Goal: Task Accomplishment & Management: Use online tool/utility

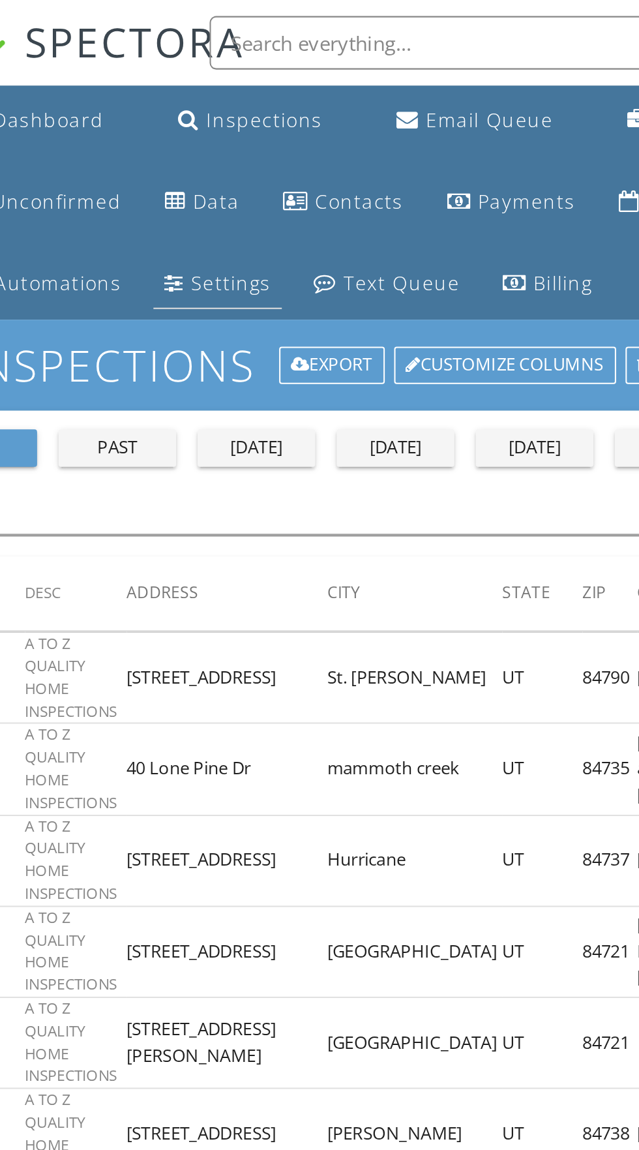
click at [162, 139] on div "Settings" at bounding box center [170, 138] width 39 height 12
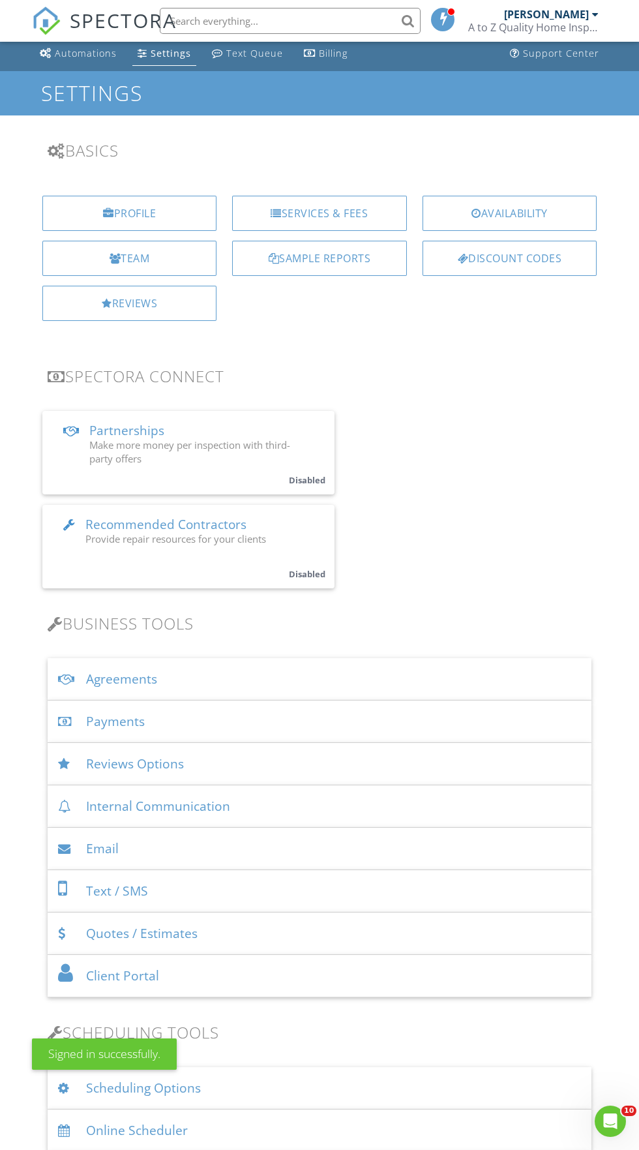
click at [175, 941] on div "Quotes / Estimates" at bounding box center [320, 934] width 544 height 42
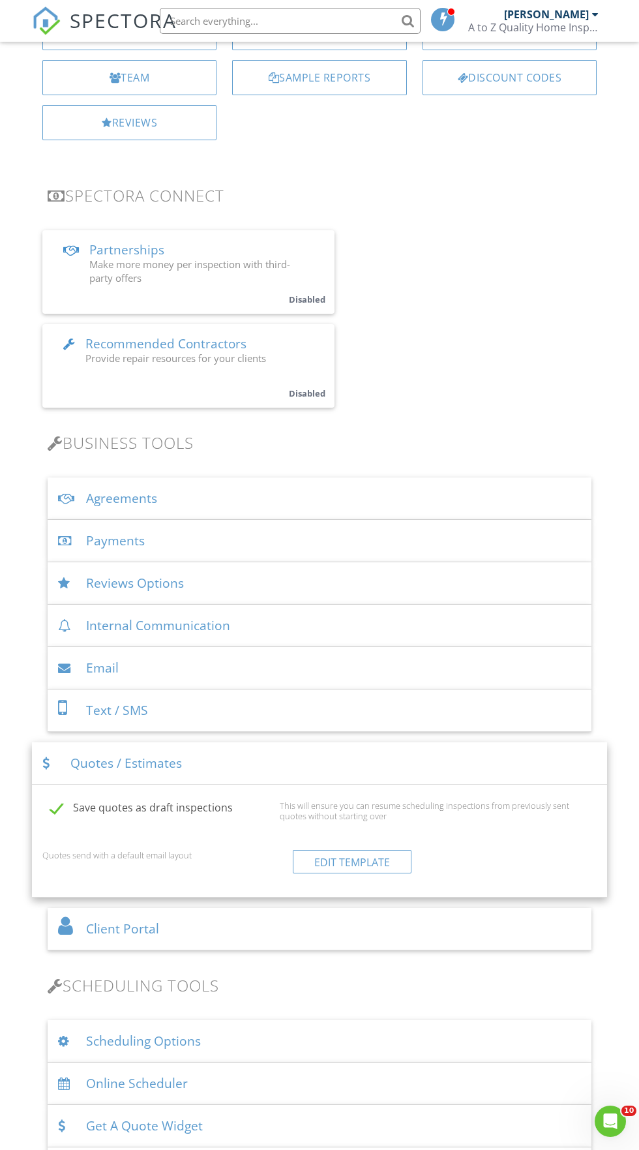
scroll to position [266, 0]
click at [46, 762] on div at bounding box center [51, 763] width 18 height 12
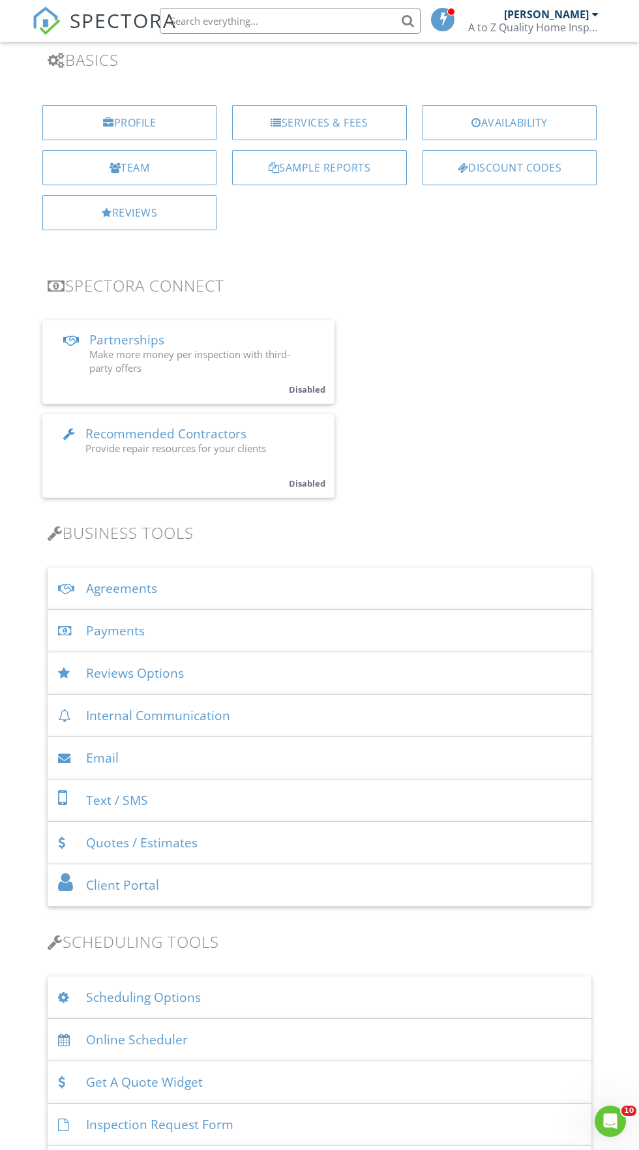
scroll to position [0, 0]
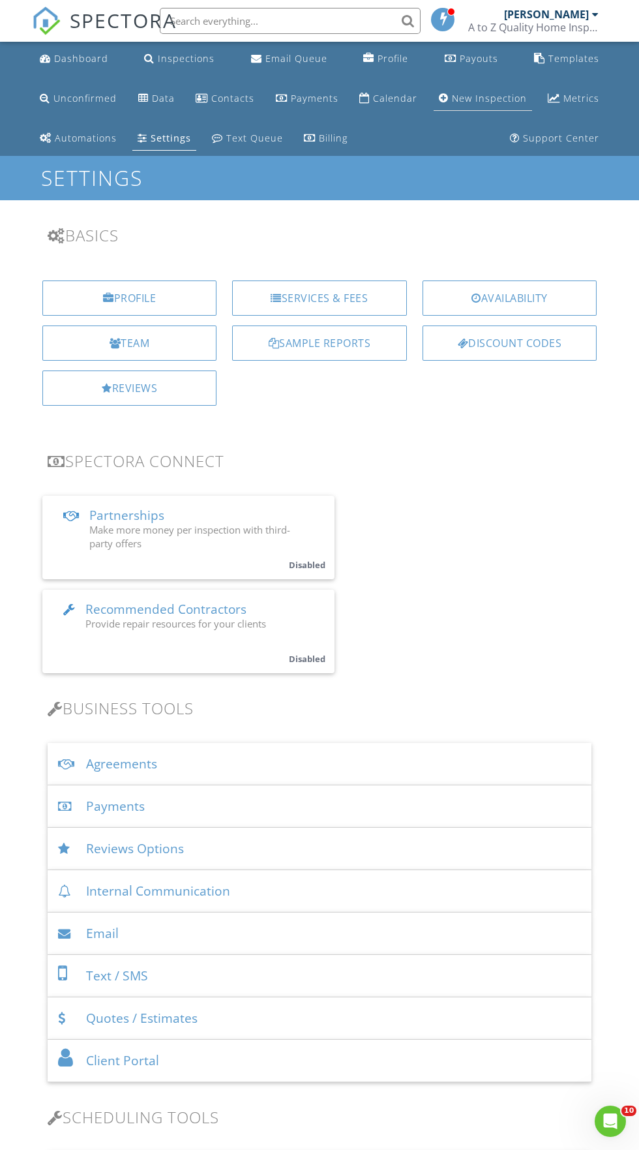
click at [459, 95] on div "New Inspection" at bounding box center [489, 98] width 75 height 12
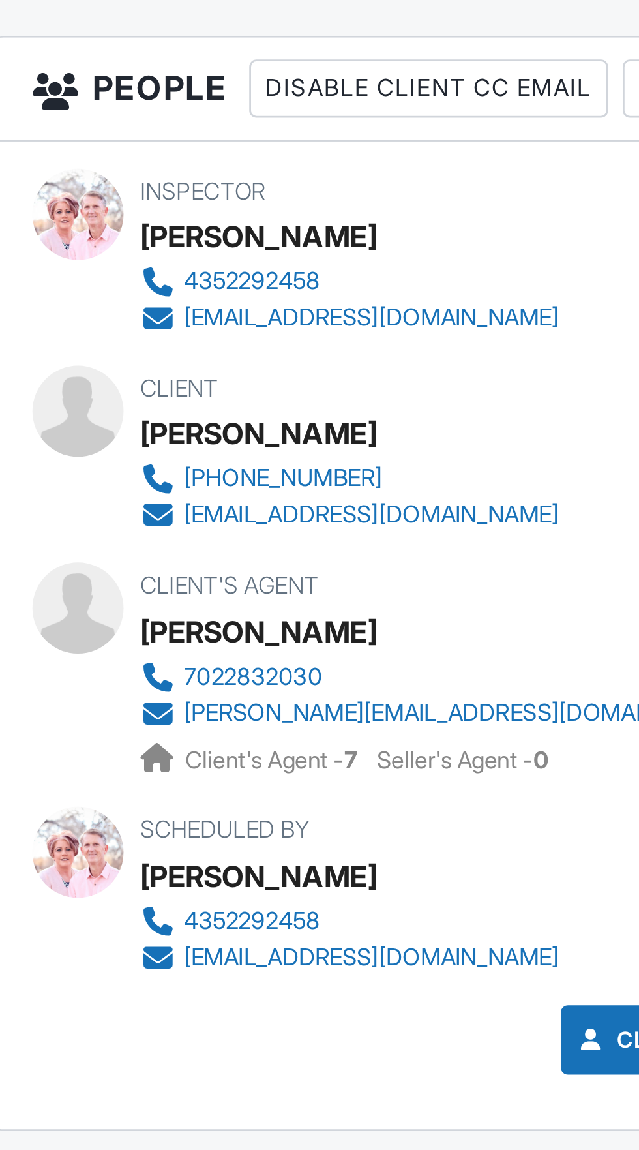
click at [114, 658] on div "7022832030" at bounding box center [127, 659] width 50 height 10
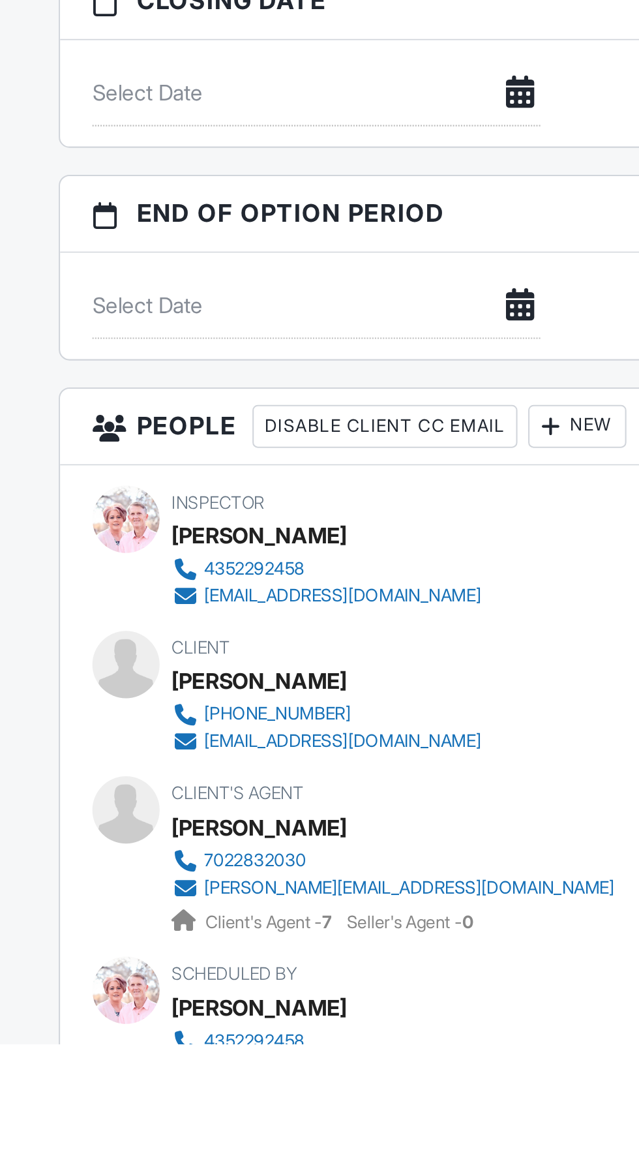
click at [134, 1060] on div "7022832030" at bounding box center [127, 1061] width 50 height 10
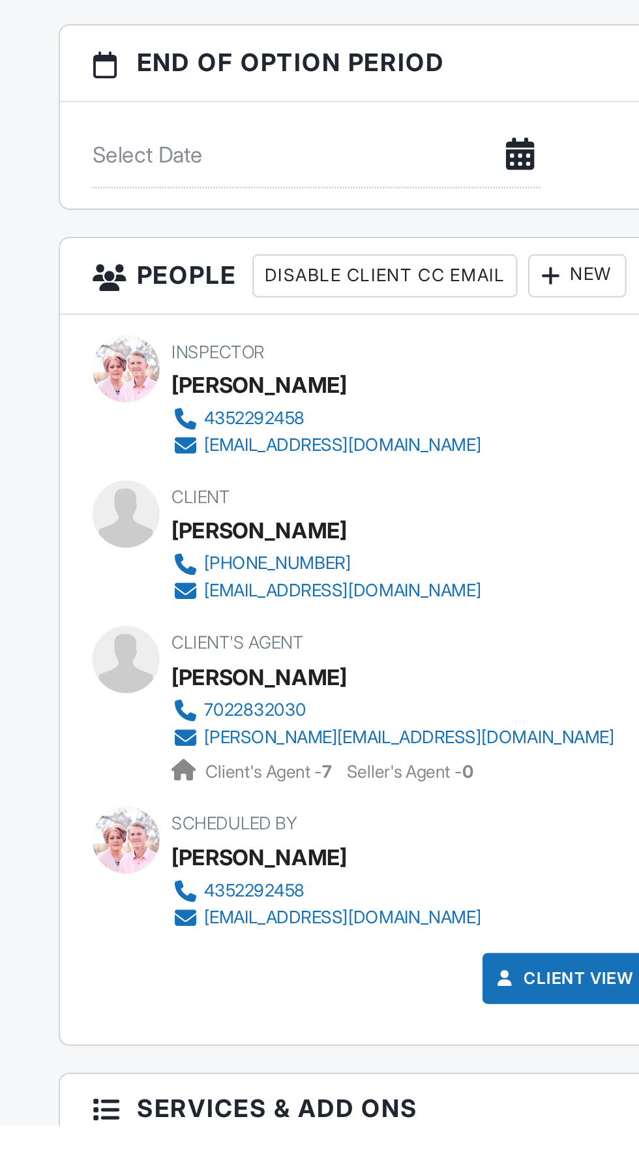
scroll to position [859, 0]
